Goal: Task Accomplishment & Management: Manage account settings

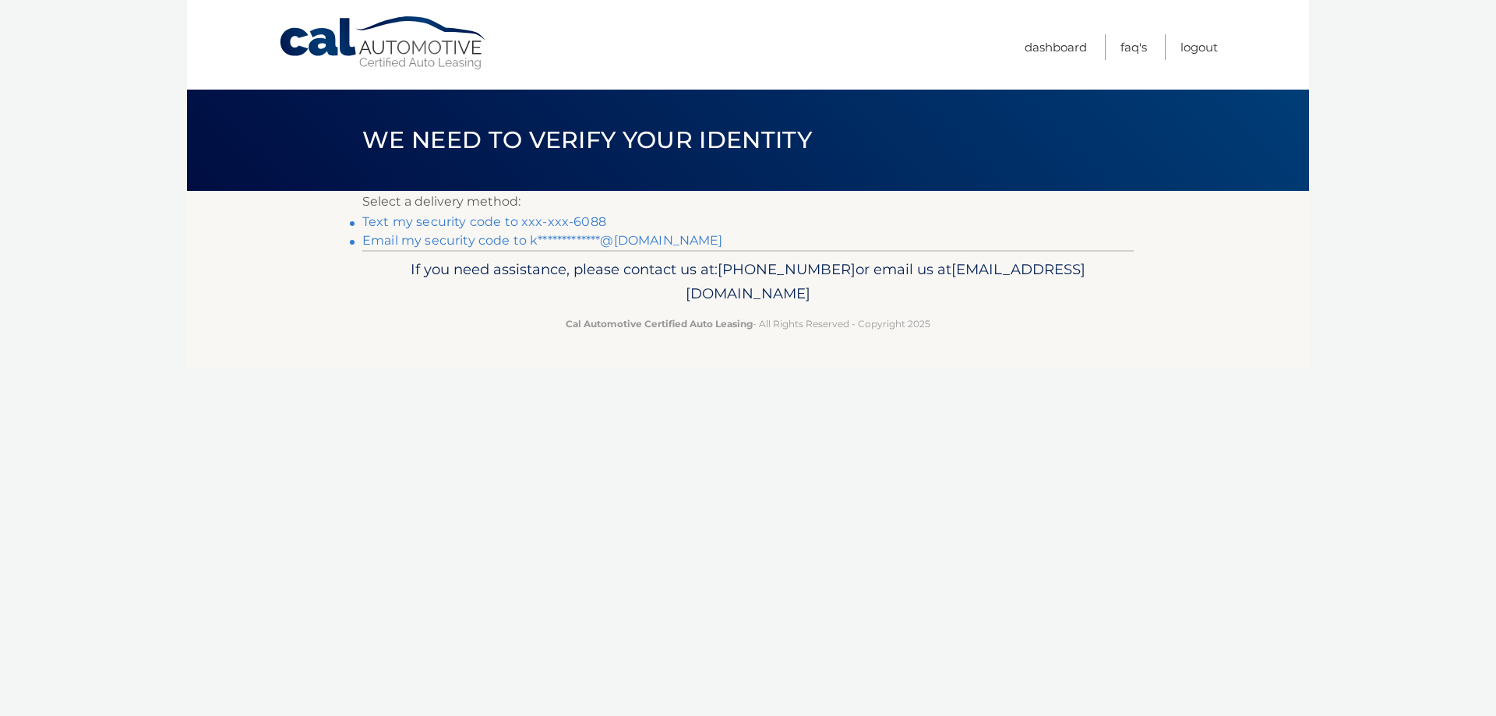
click at [559, 219] on link "Text my security code to xxx-xxx-6088" at bounding box center [484, 221] width 244 height 15
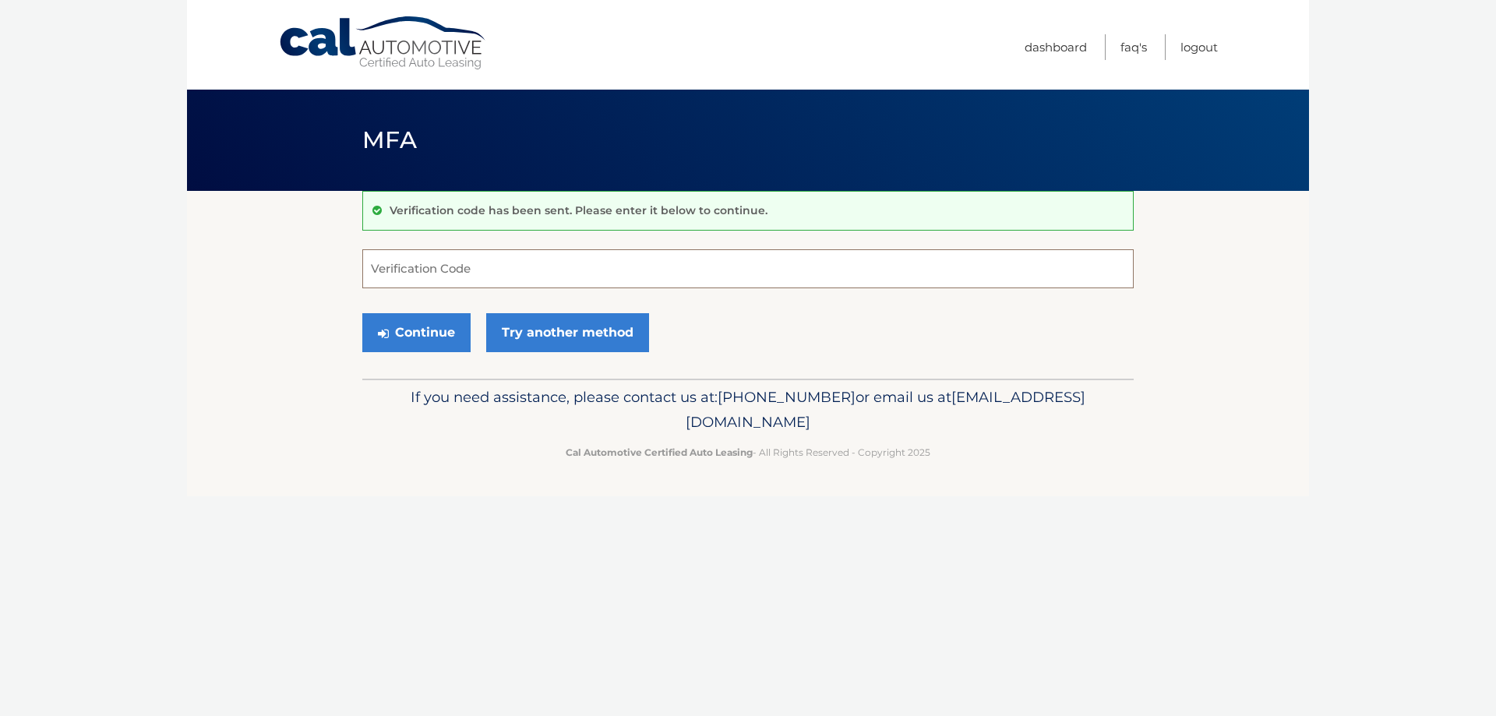
click at [677, 274] on input "Verification Code" at bounding box center [747, 268] width 771 height 39
type input "892060"
click at [396, 331] on button "Continue" at bounding box center [416, 332] width 108 height 39
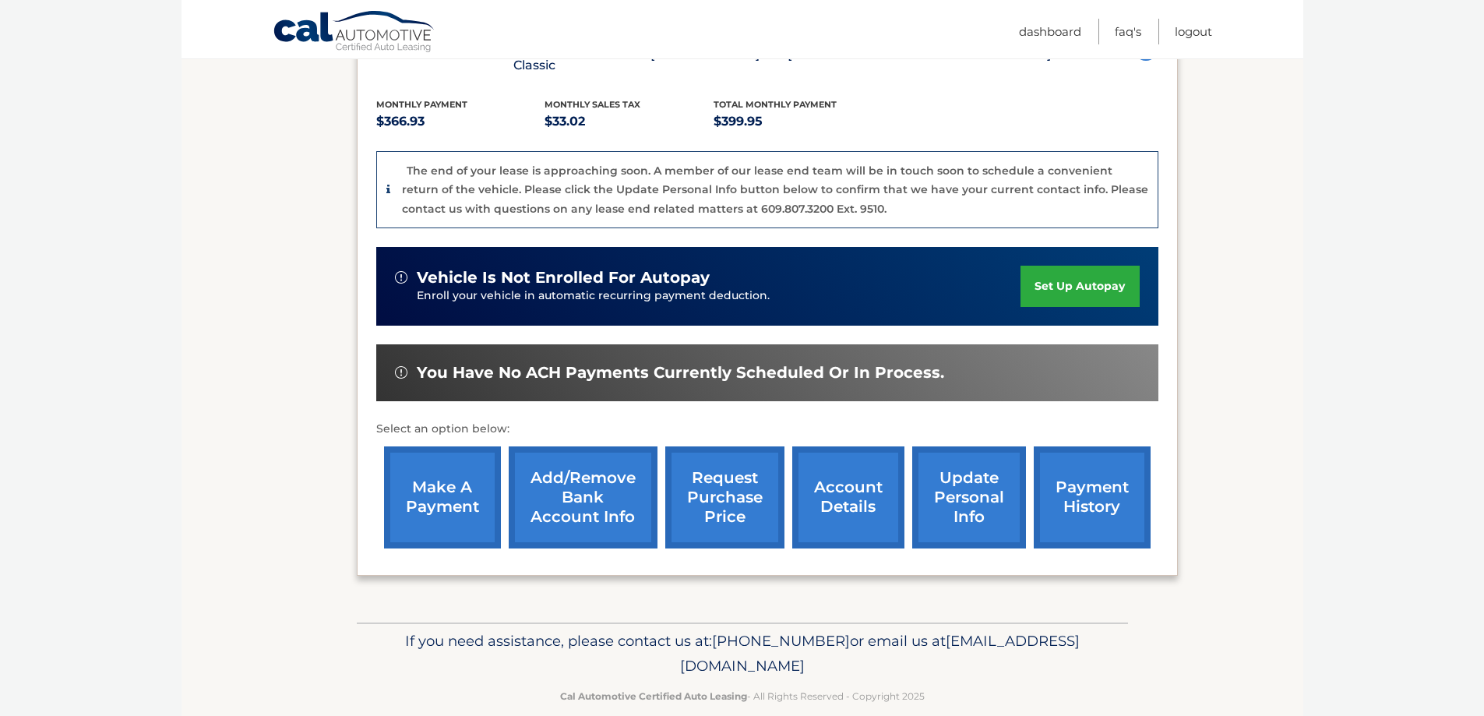
scroll to position [325, 0]
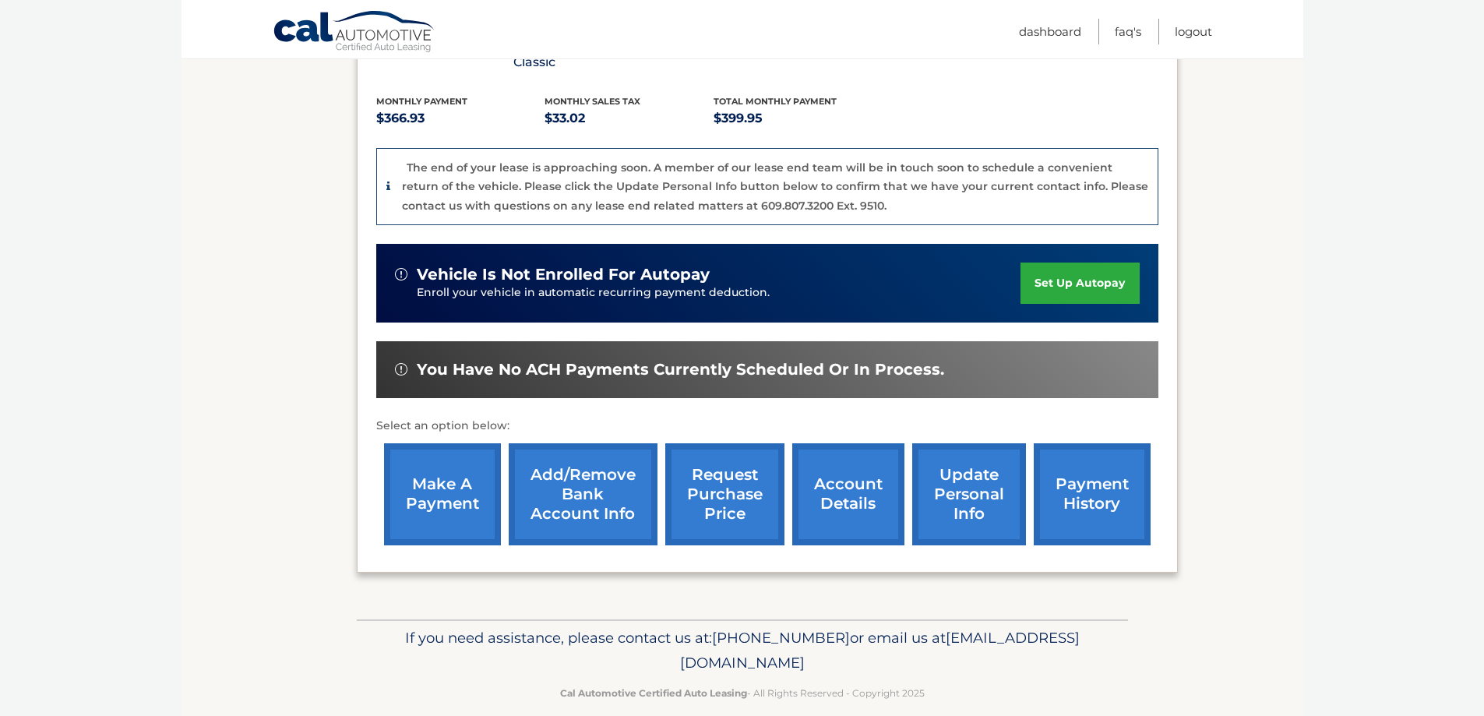
click at [863, 482] on link "account details" at bounding box center [848, 494] width 112 height 102
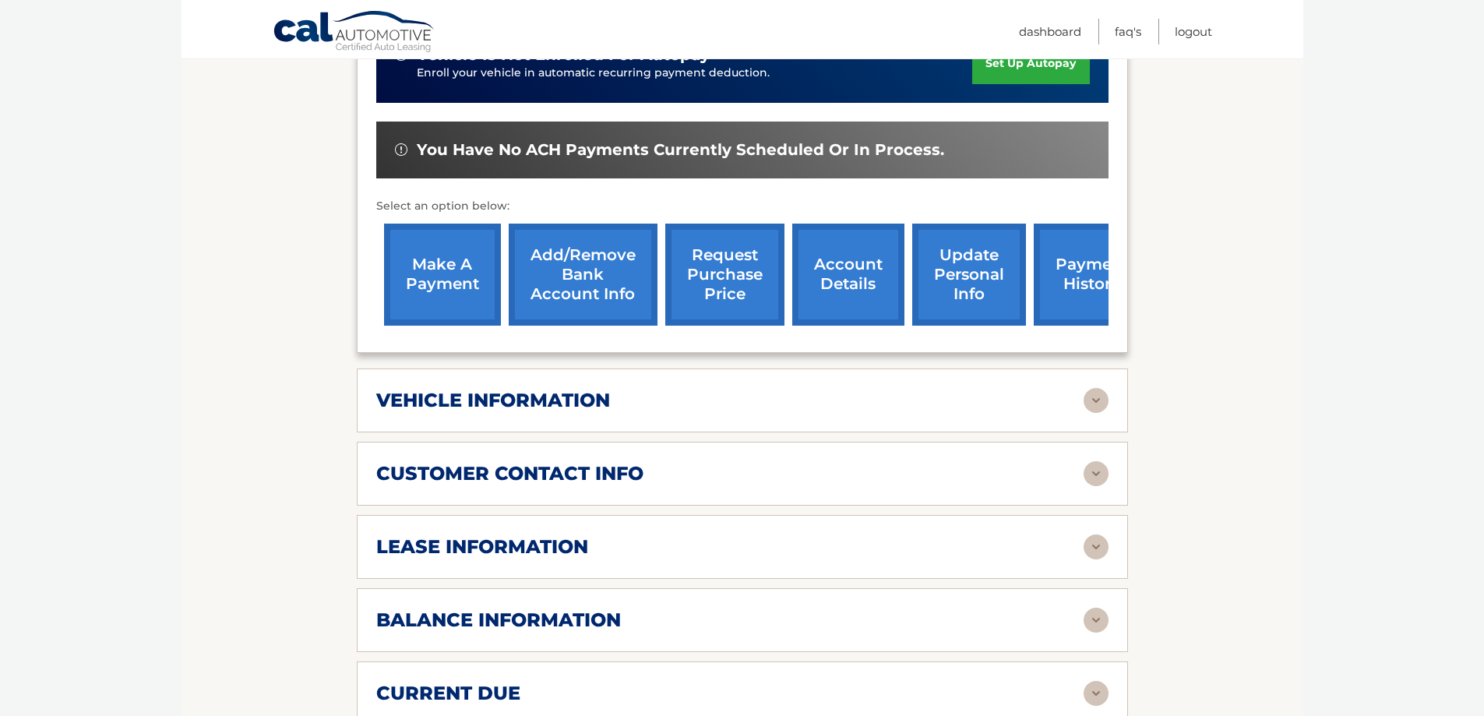
scroll to position [623, 0]
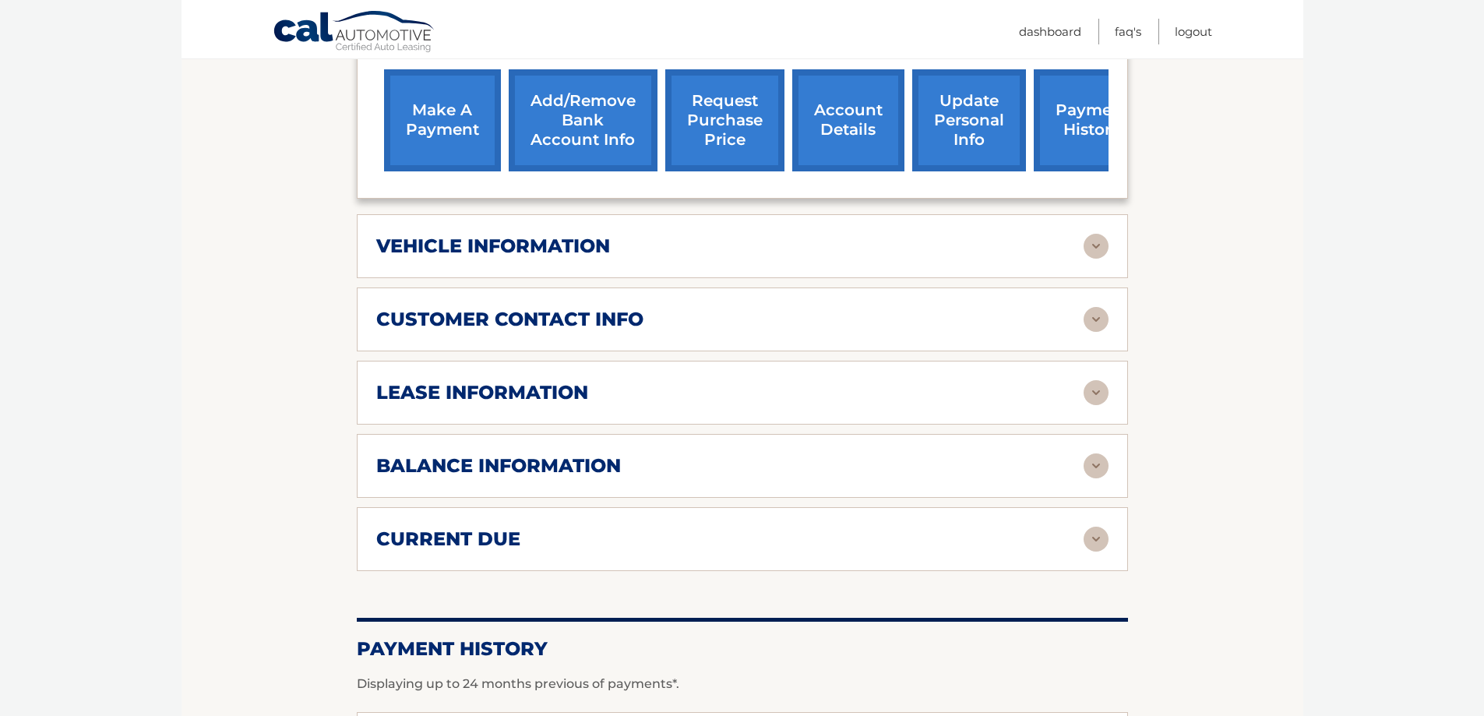
click at [1099, 380] on img at bounding box center [1096, 392] width 25 height 25
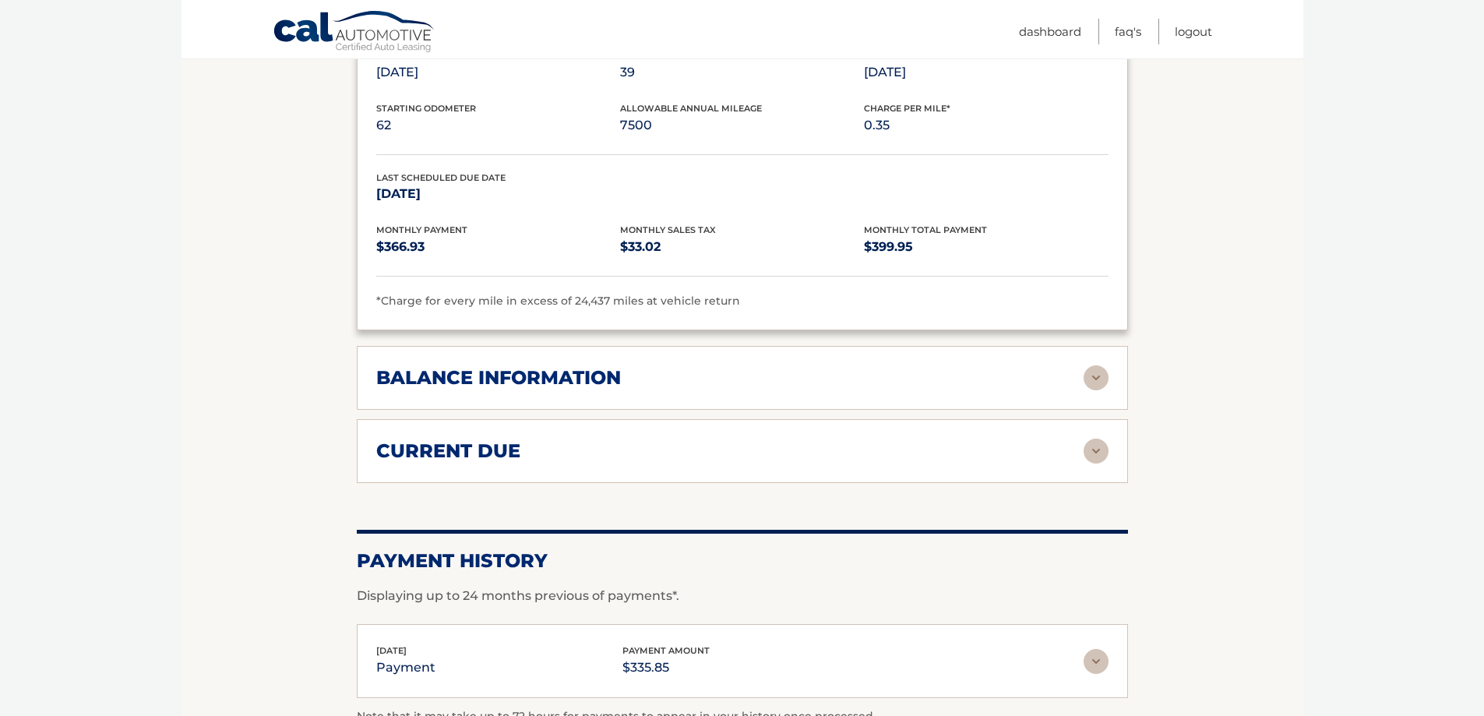
scroll to position [1013, 0]
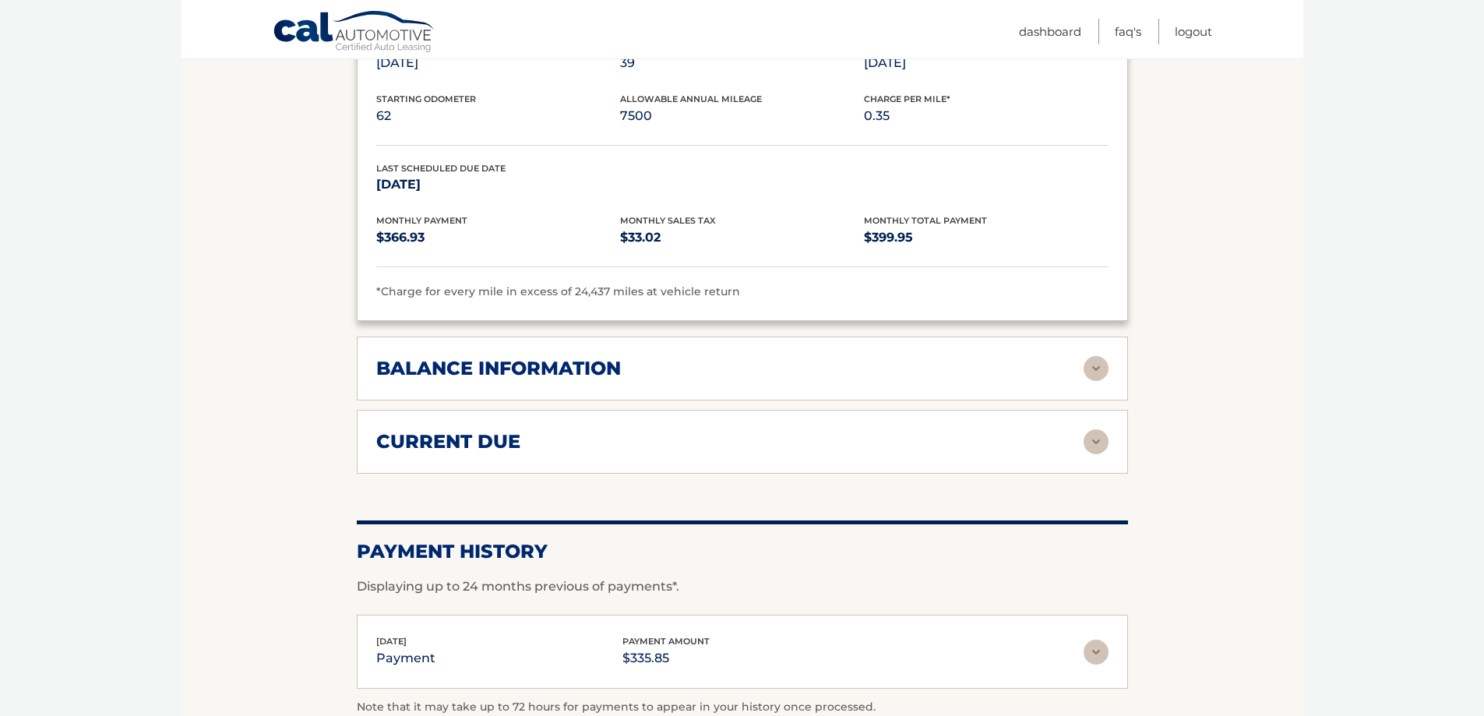
click at [1100, 429] on img at bounding box center [1096, 441] width 25 height 25
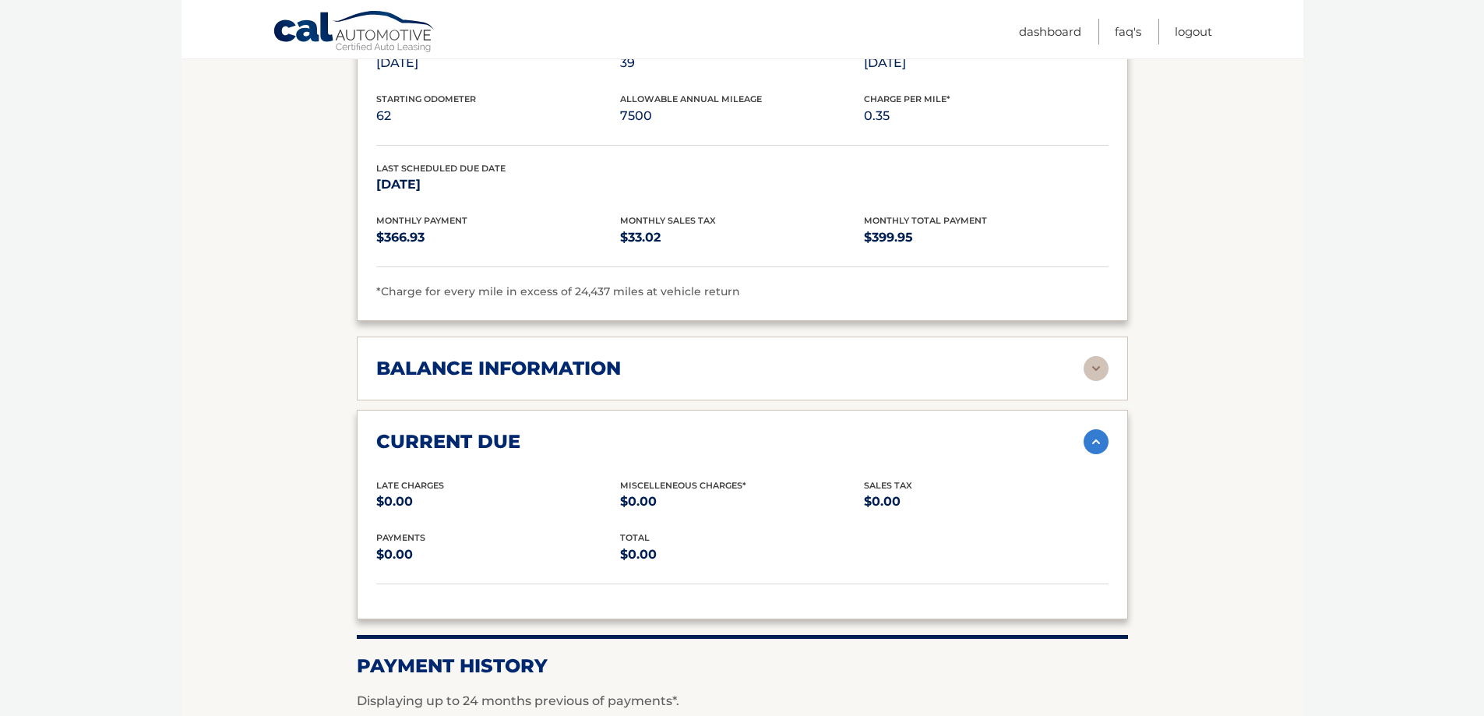
click at [1100, 429] on img at bounding box center [1096, 441] width 25 height 25
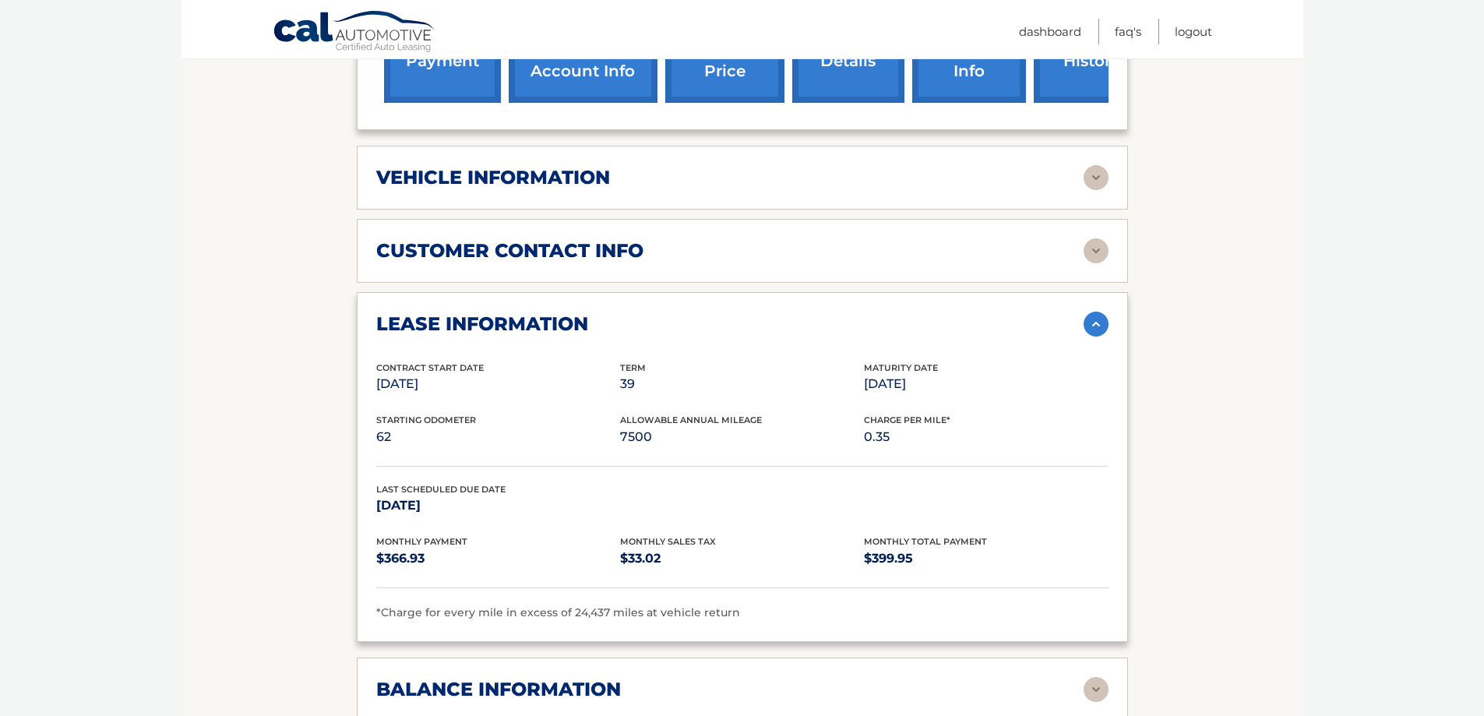
scroll to position [656, 0]
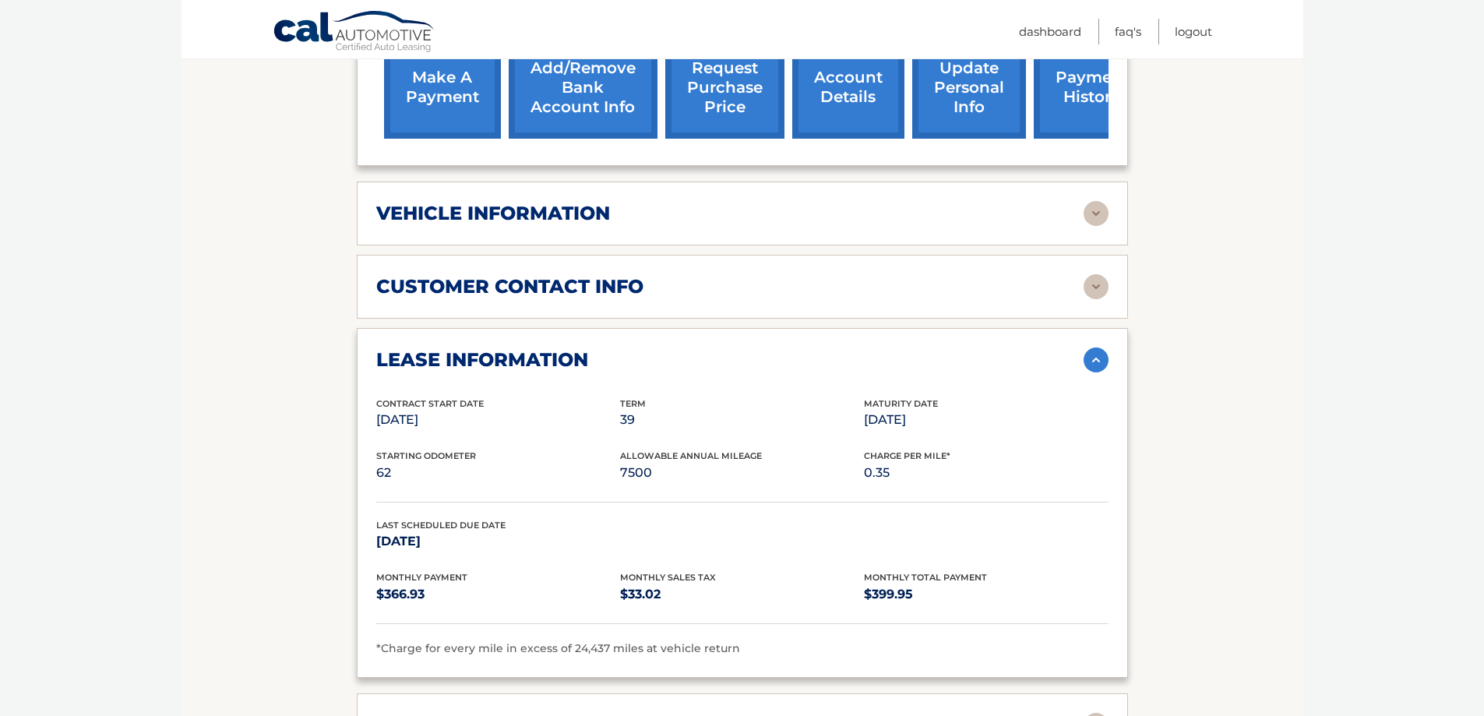
click at [1092, 201] on img at bounding box center [1096, 213] width 25 height 25
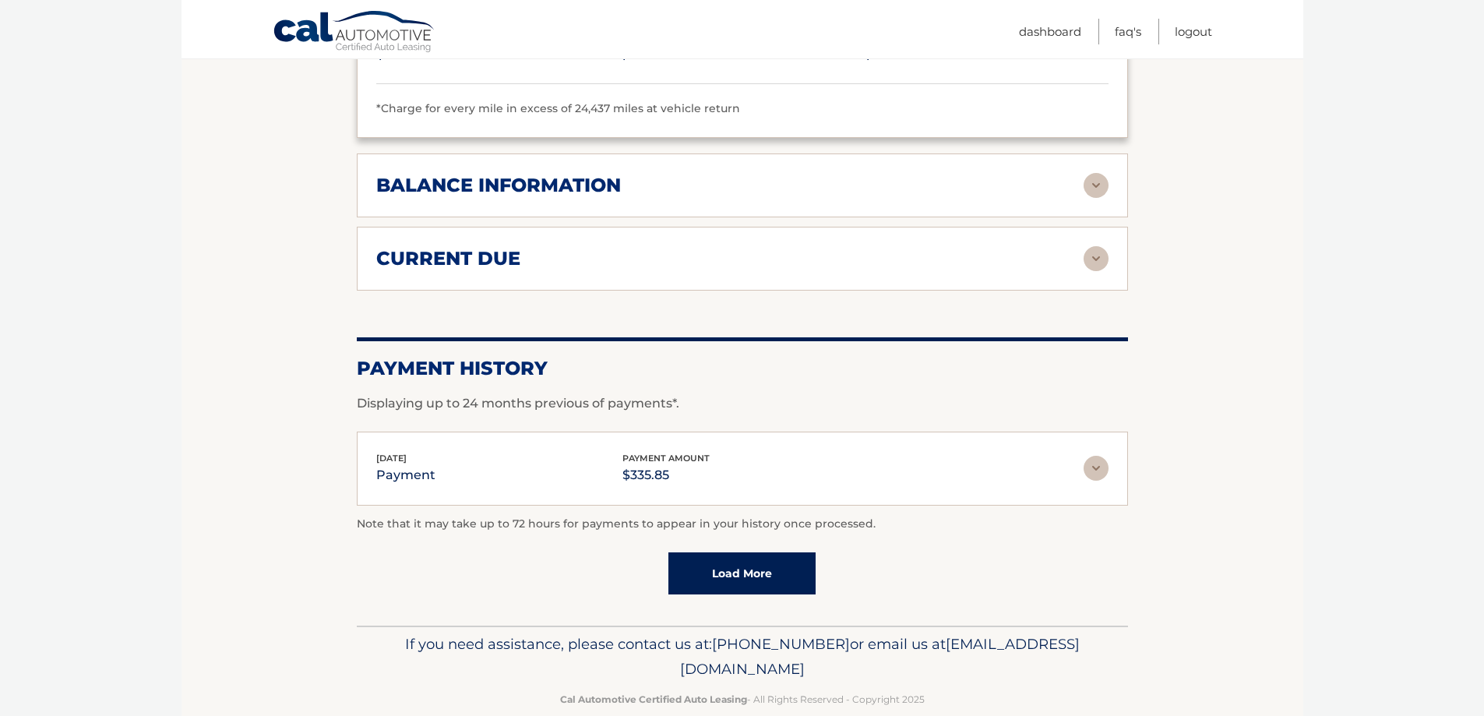
scroll to position [1599, 0]
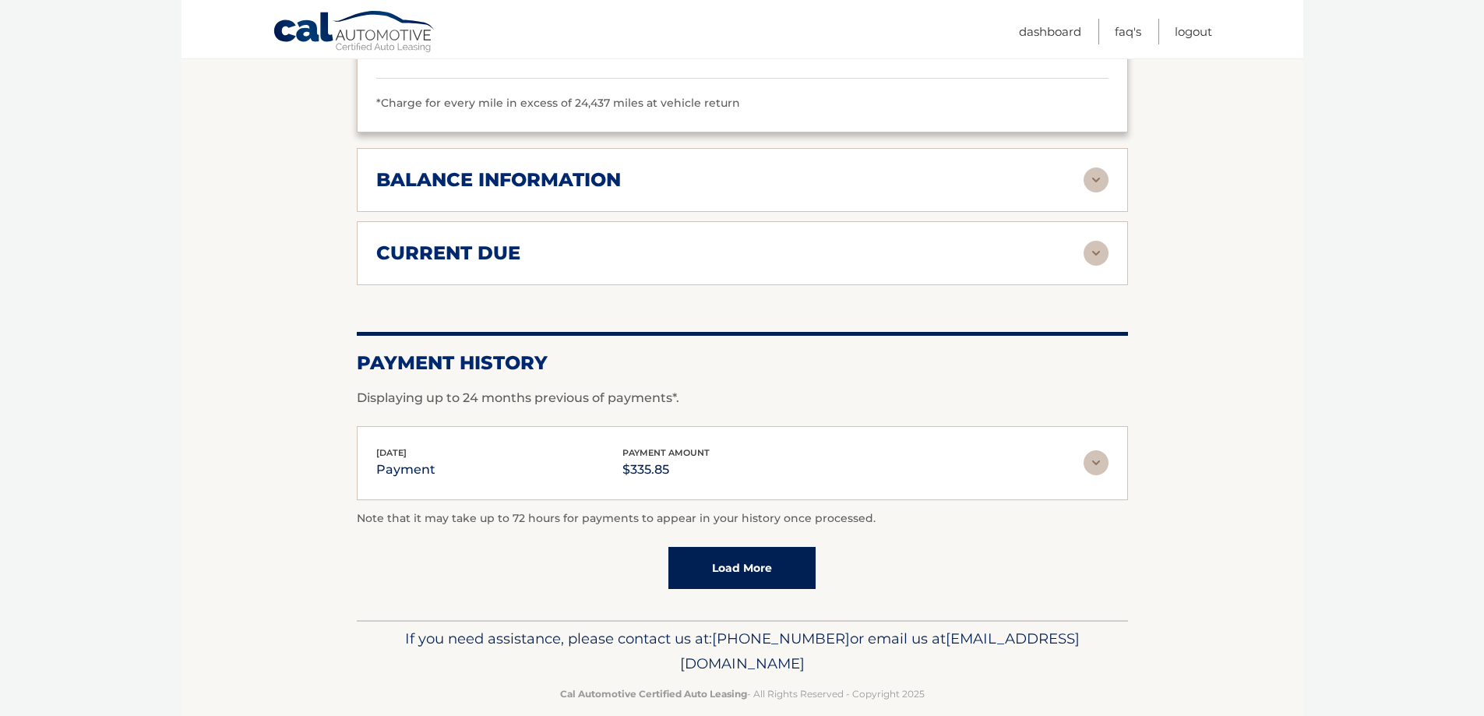
click at [763, 556] on link "Load More" at bounding box center [742, 568] width 147 height 42
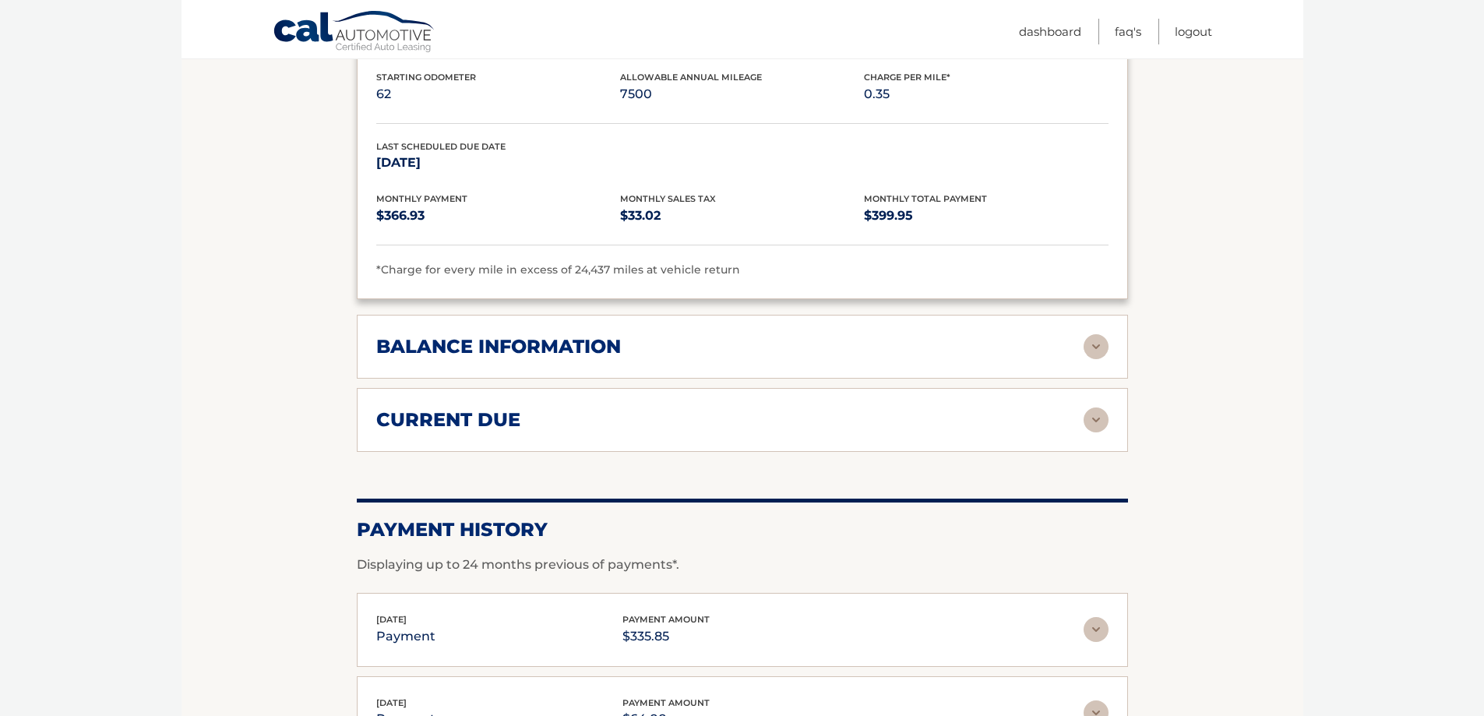
scroll to position [1209, 0]
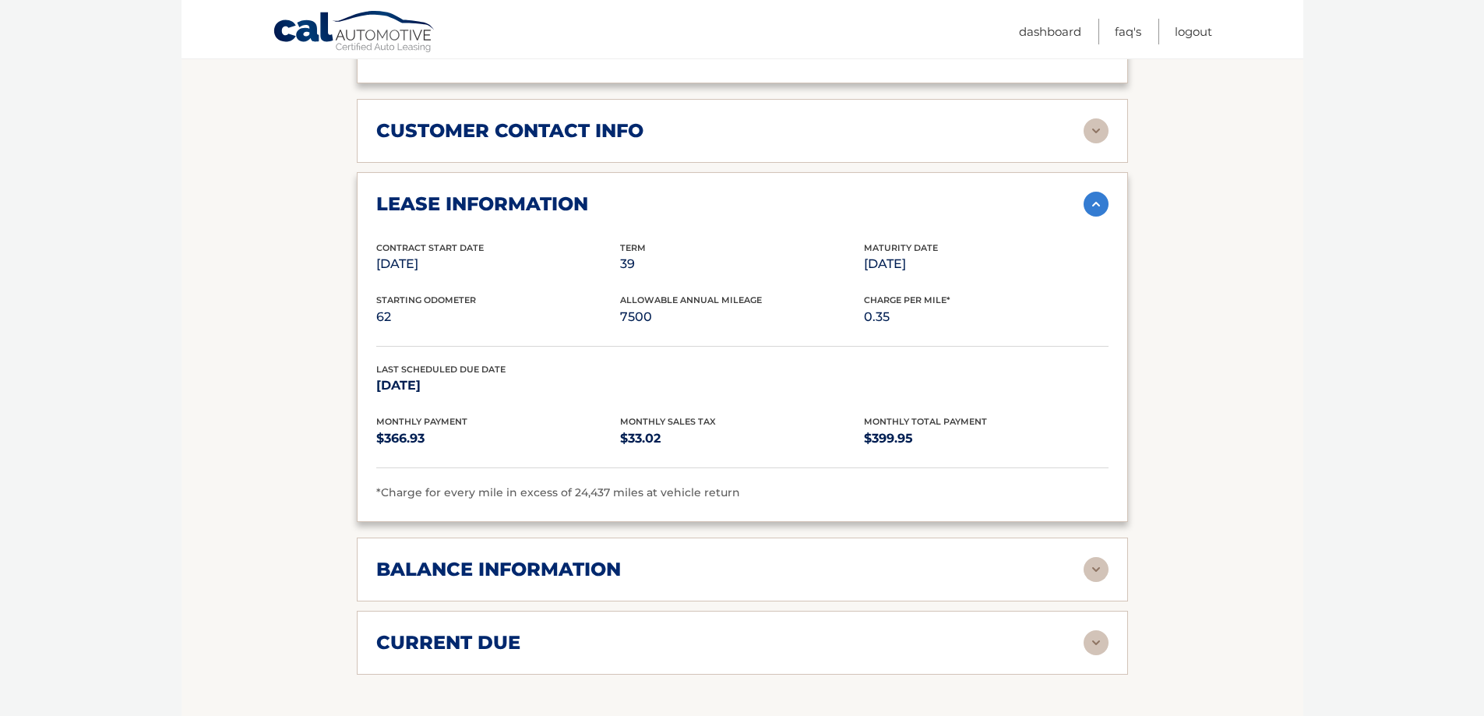
click at [1095, 630] on img at bounding box center [1096, 642] width 25 height 25
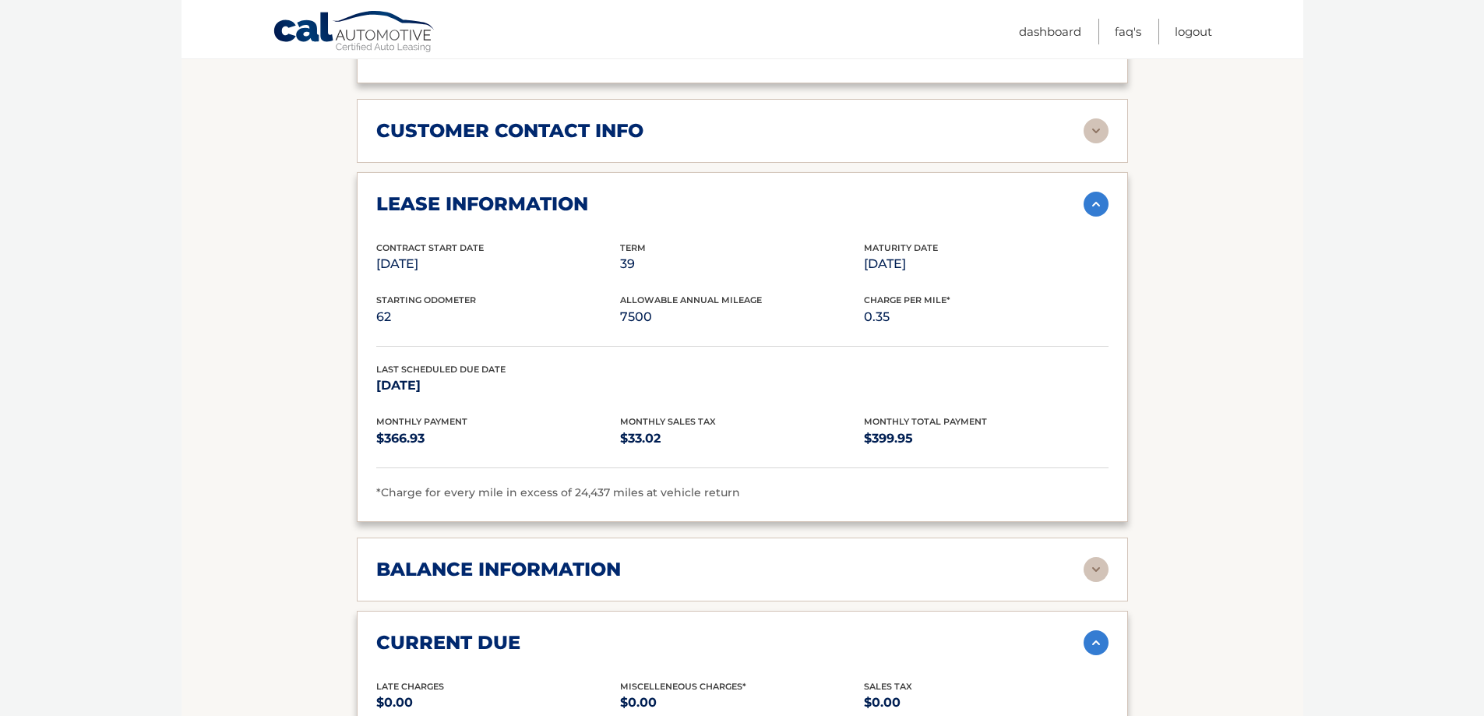
click at [1095, 630] on img at bounding box center [1096, 642] width 25 height 25
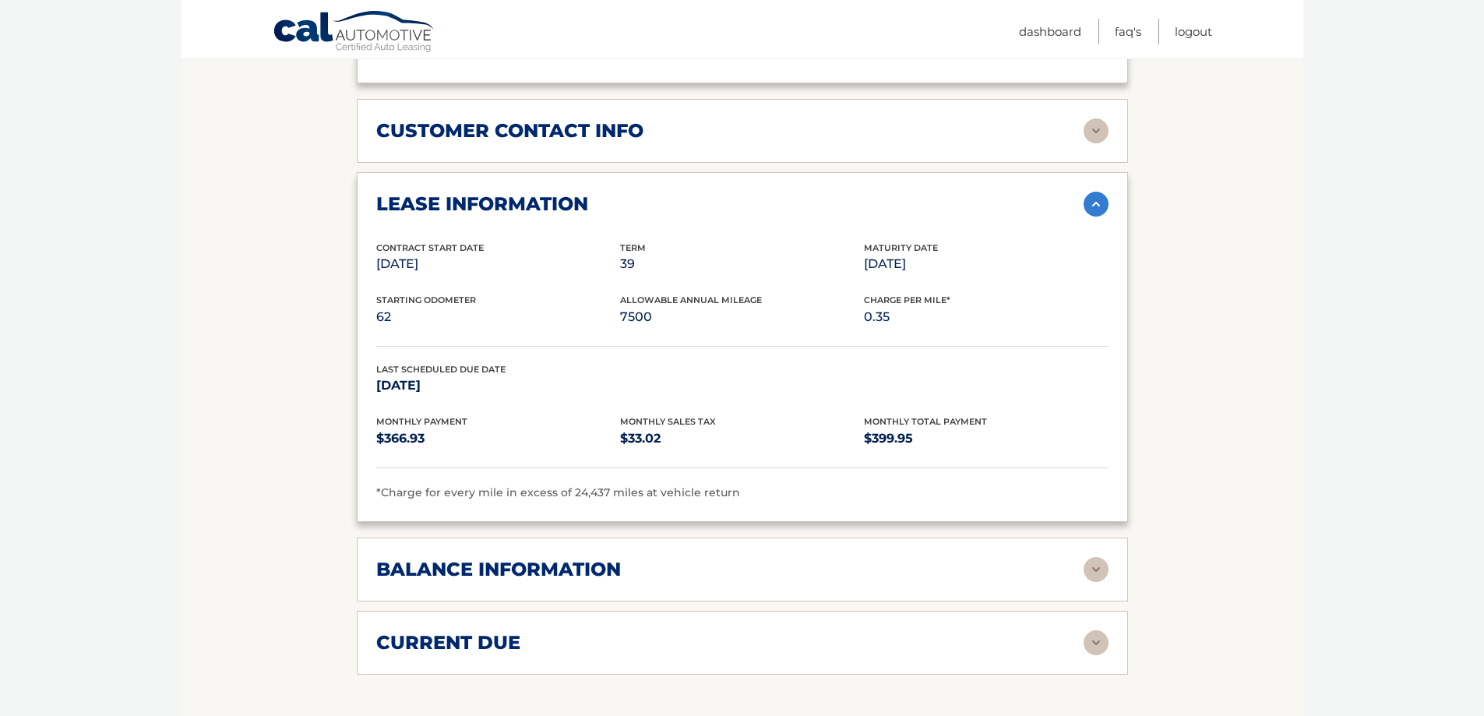
click at [1105, 538] on div "balance information Payments Received 39 Payments Remaining Next Payment will b…" at bounding box center [742, 570] width 771 height 64
click at [1105, 557] on img at bounding box center [1096, 569] width 25 height 25
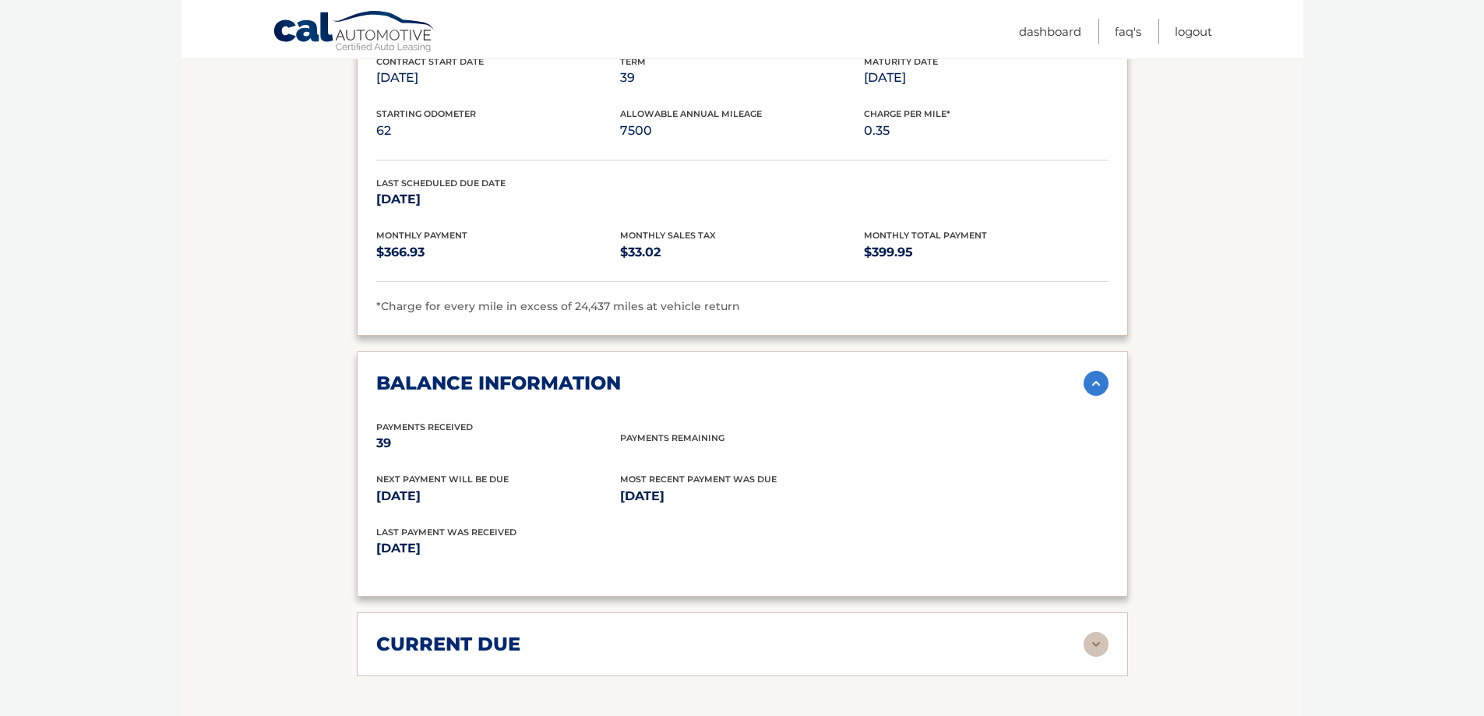
scroll to position [1443, 0]
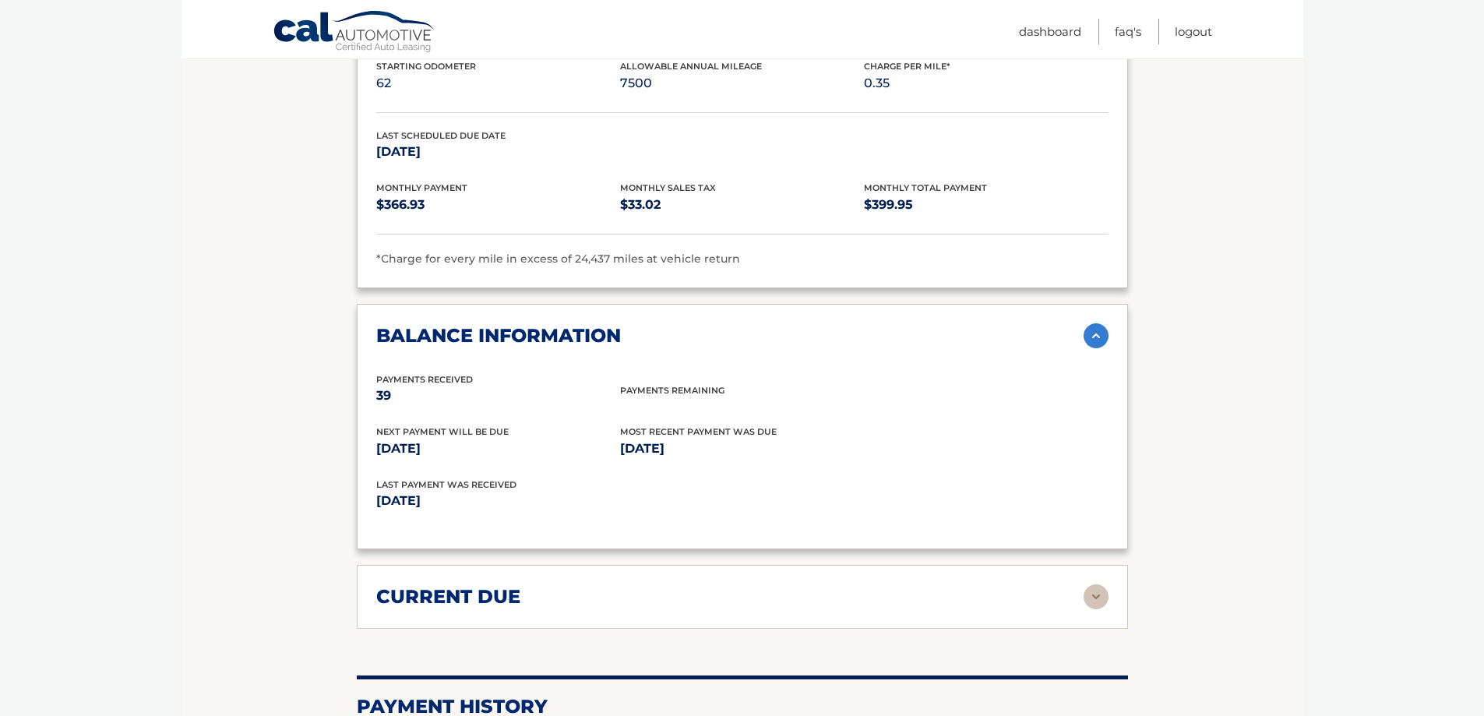
click at [1097, 323] on img at bounding box center [1096, 335] width 25 height 25
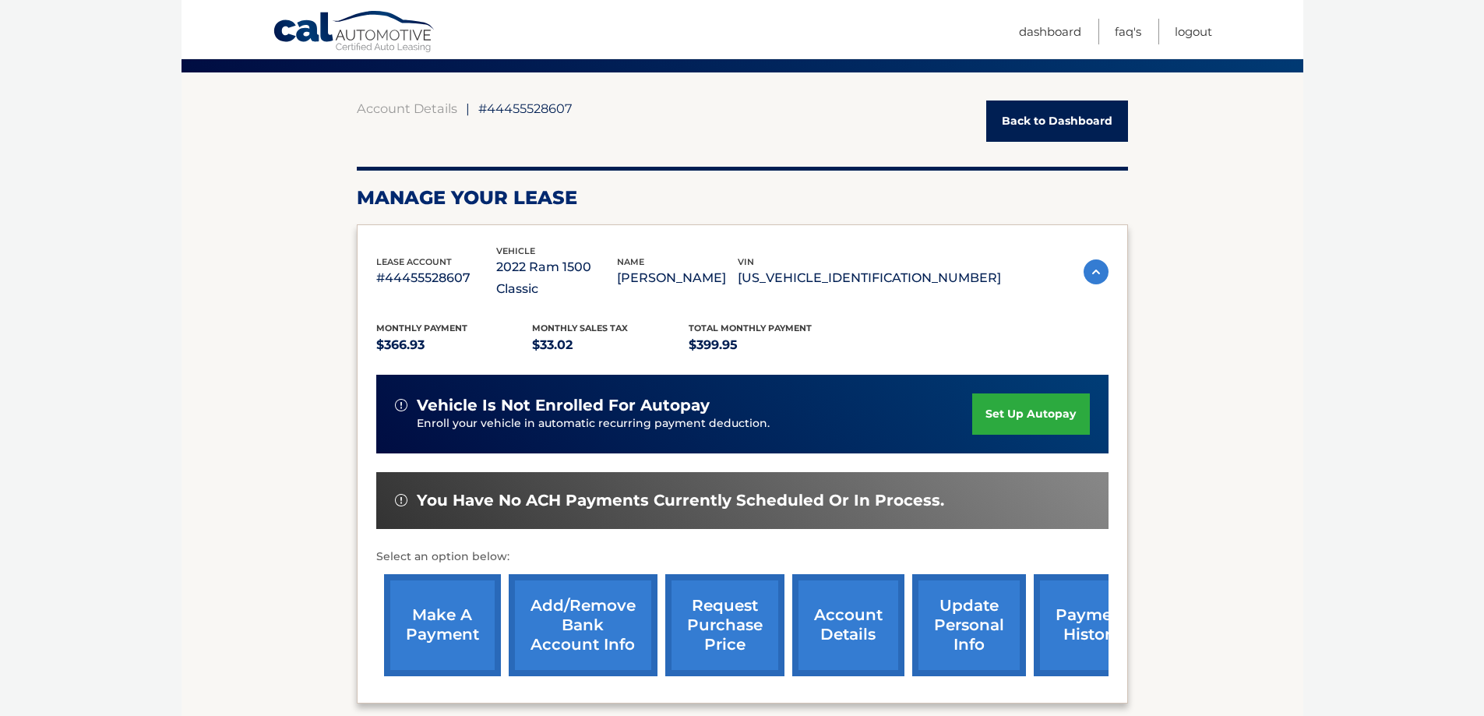
scroll to position [41, 0]
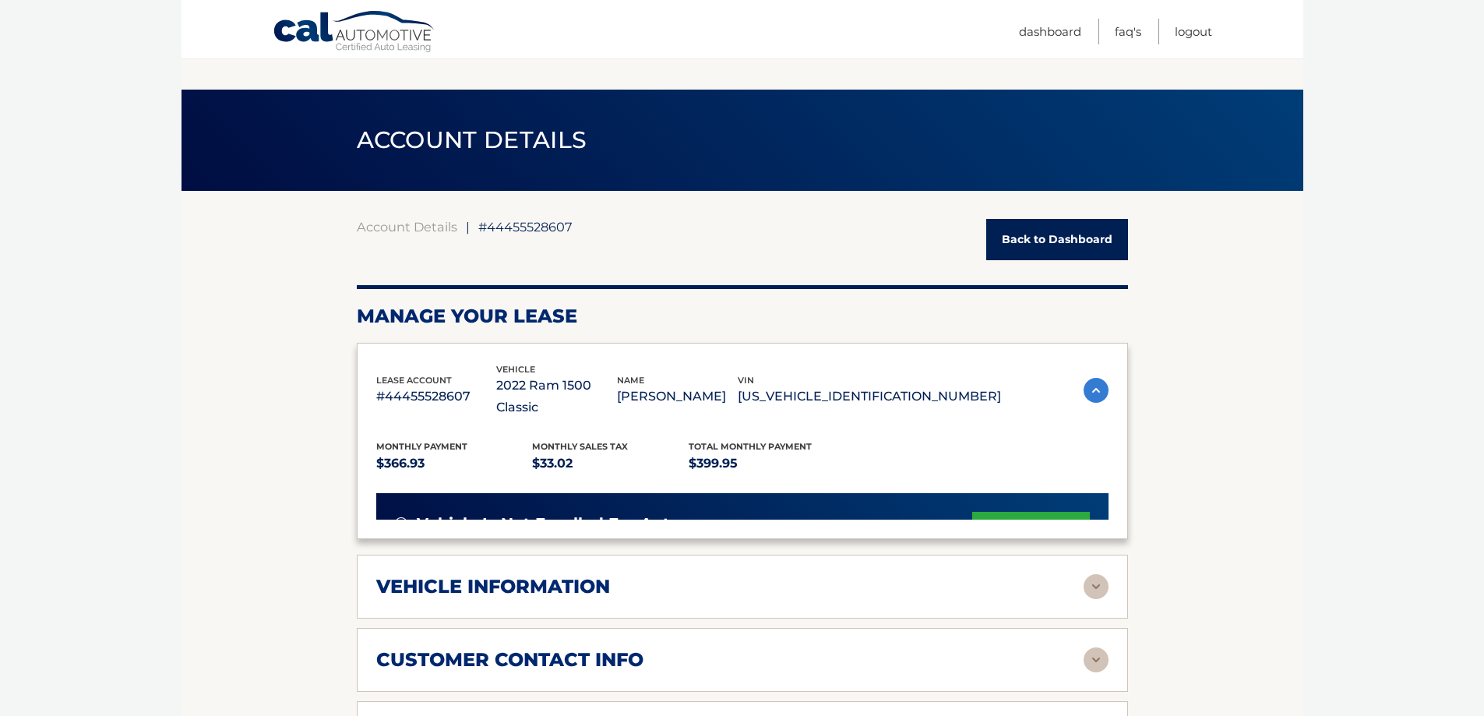
scroll to position [118, 0]
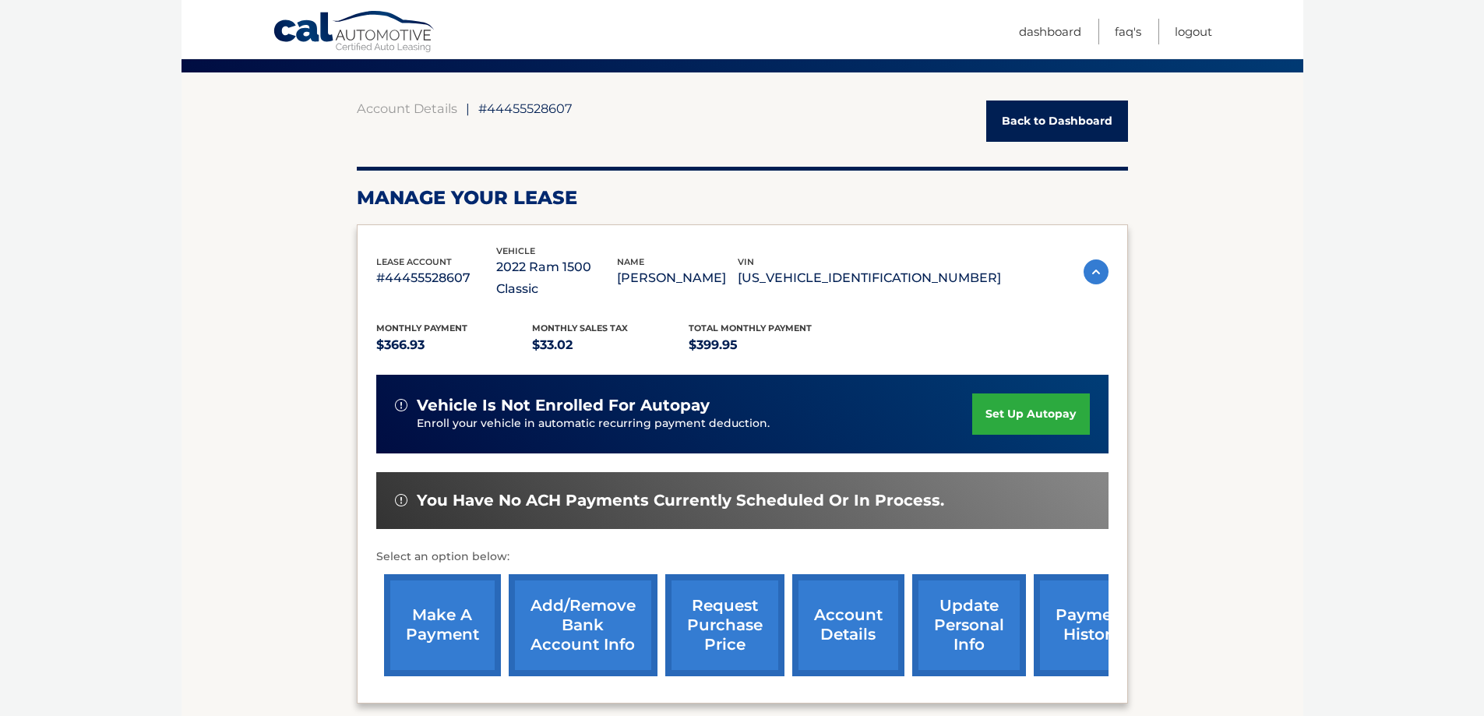
click at [379, 37] on link "Cal Automotive" at bounding box center [355, 32] width 164 height 45
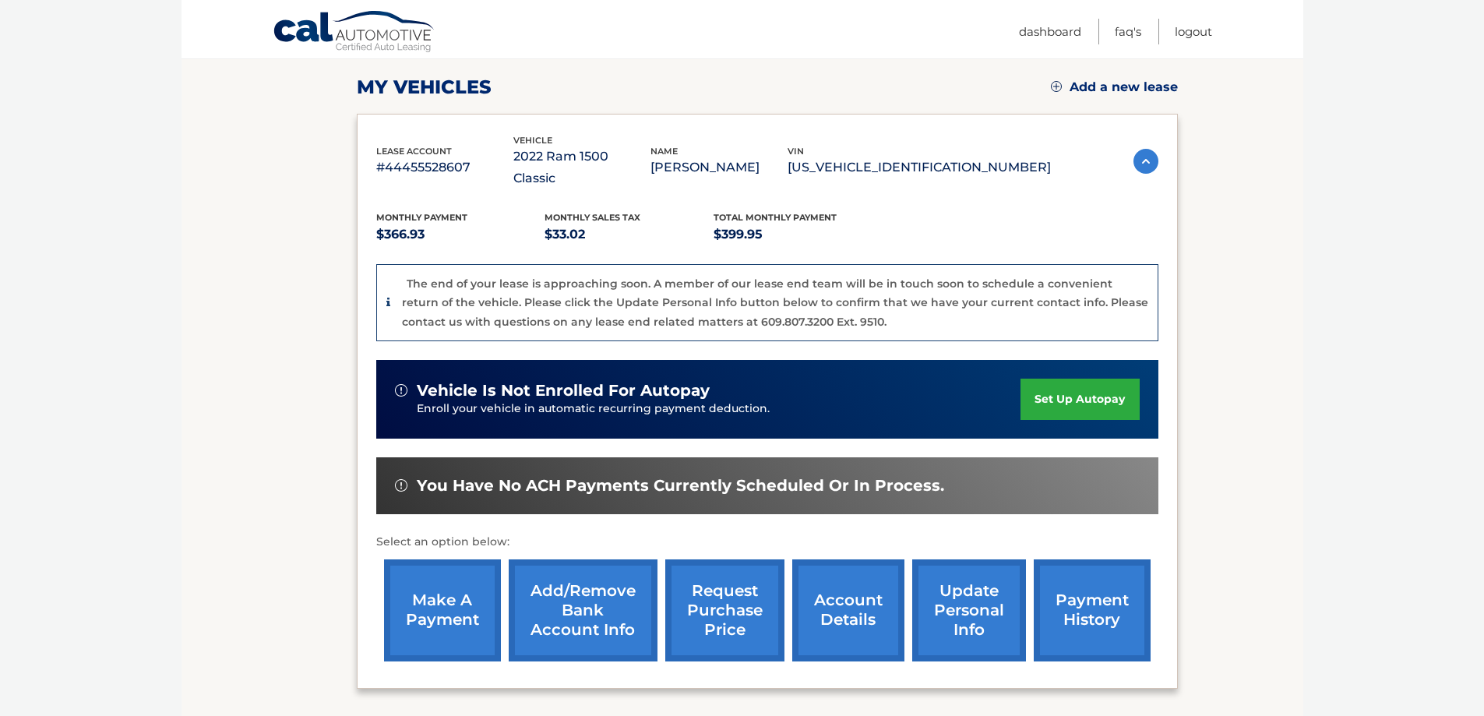
scroll to position [325, 0]
